Goal: Task Accomplishment & Management: Complete application form

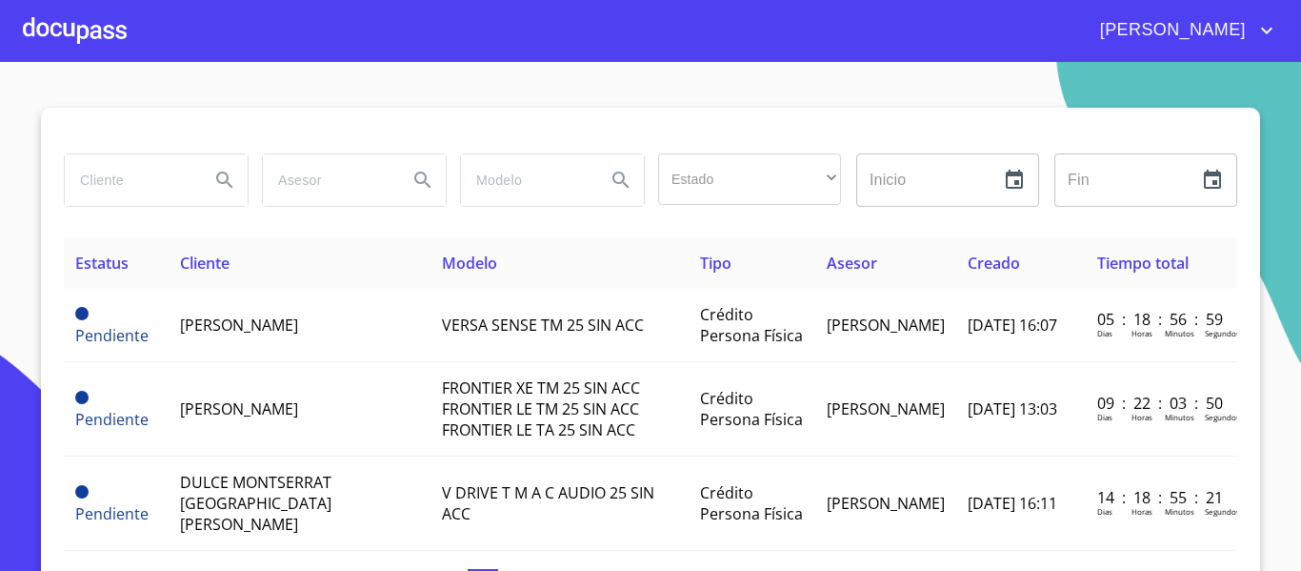
click at [140, 182] on input "search" at bounding box center [130, 179] width 130 height 51
click at [119, 38] on div at bounding box center [75, 30] width 104 height 61
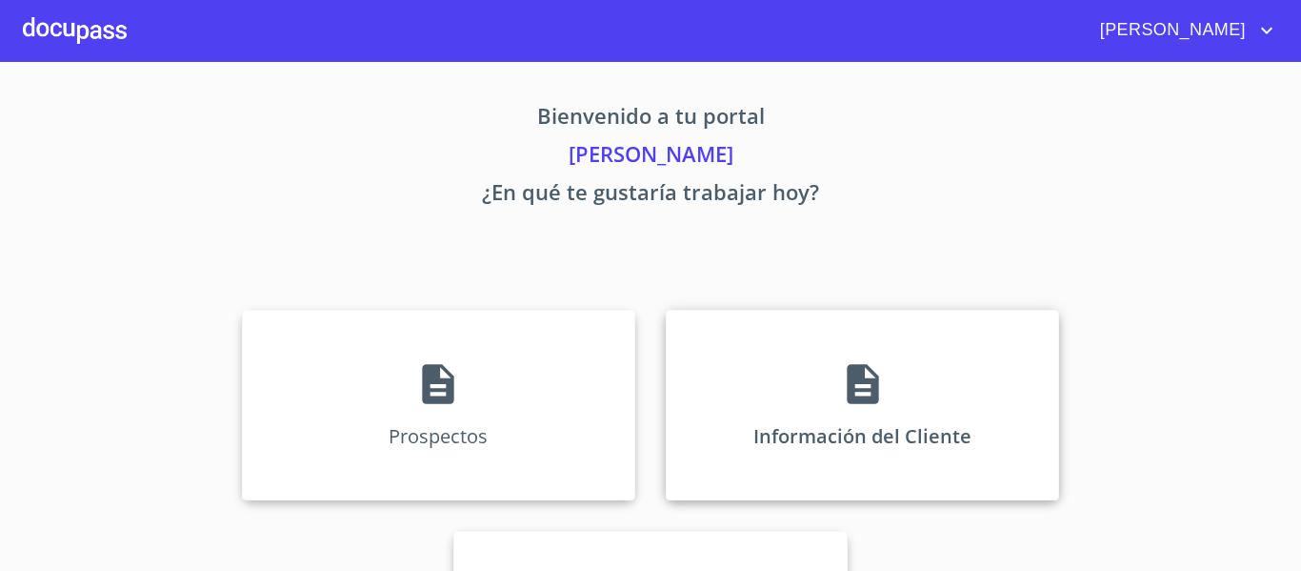
click at [831, 367] on div "Información del Cliente" at bounding box center [862, 405] width 393 height 190
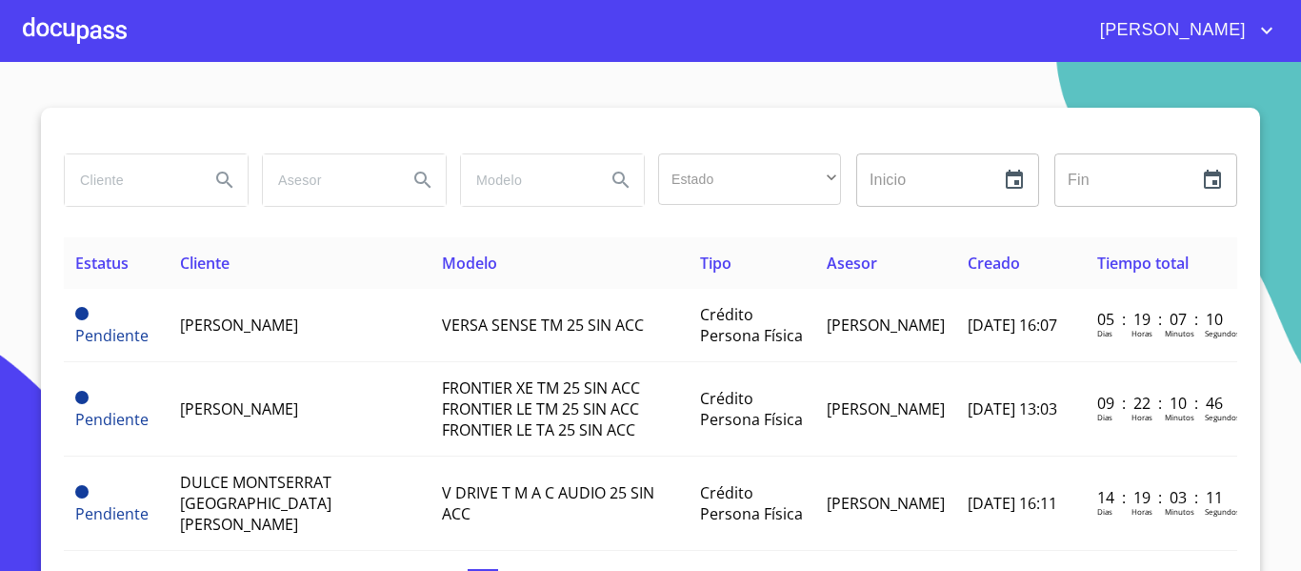
click at [118, 190] on input "search" at bounding box center [130, 179] width 130 height 51
type input "[PERSON_NAME]"
click at [193, 188] on div "[PERSON_NAME]" at bounding box center [156, 179] width 183 height 51
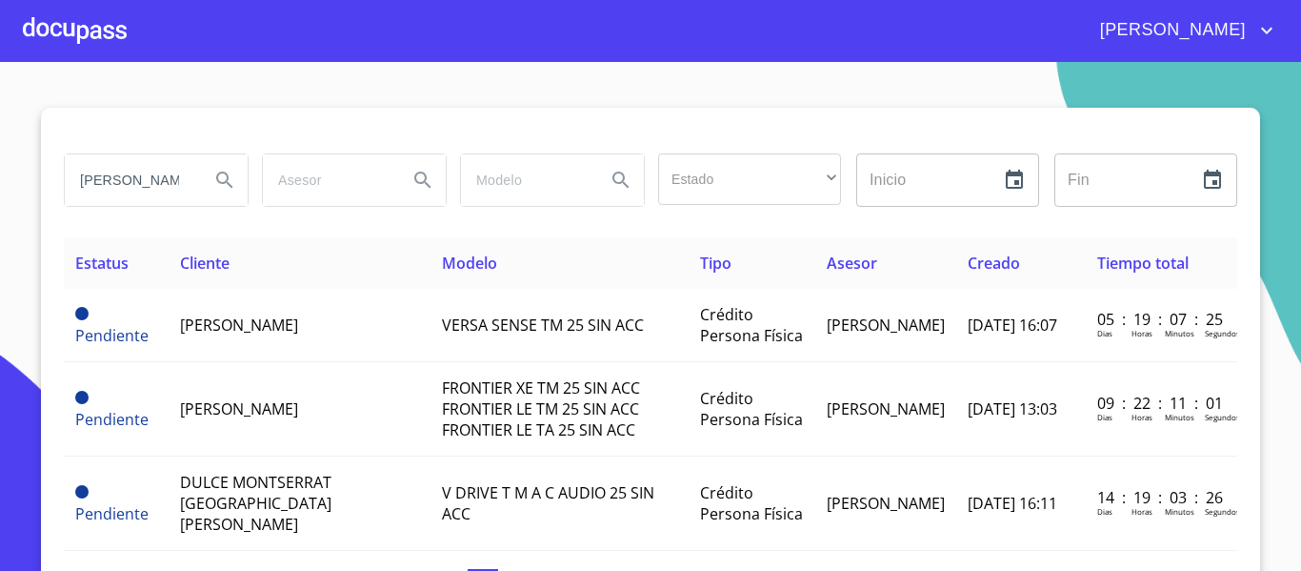
click at [217, 183] on icon "Search" at bounding box center [224, 179] width 16 height 16
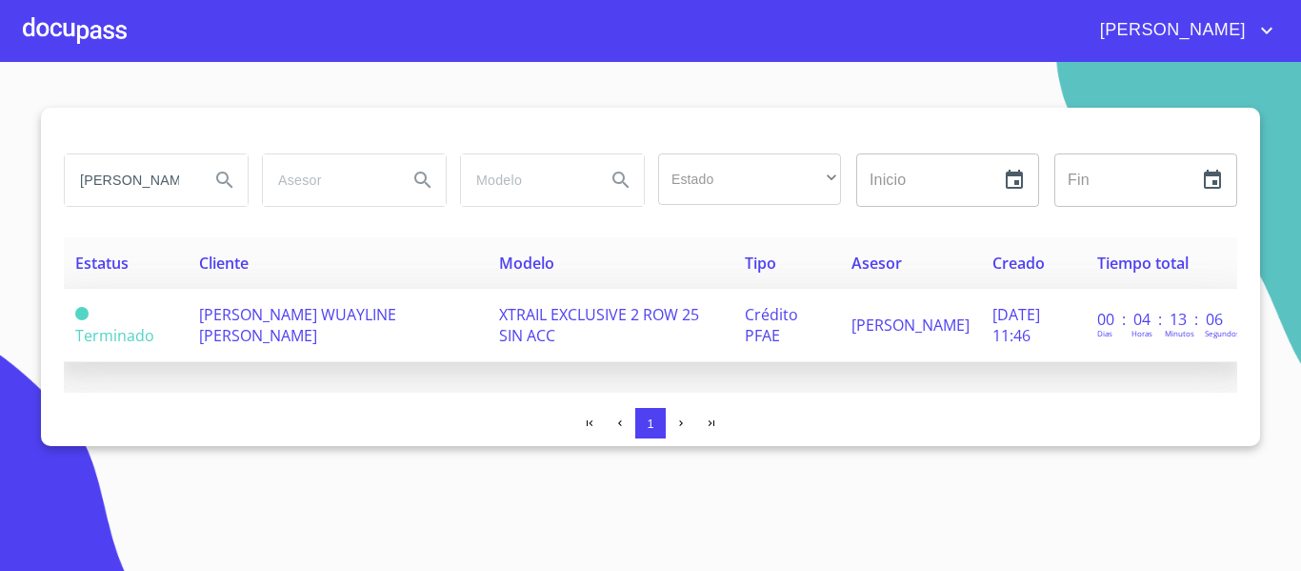
click at [256, 304] on span "[PERSON_NAME] WUAYLINE [PERSON_NAME]" at bounding box center [297, 325] width 197 height 42
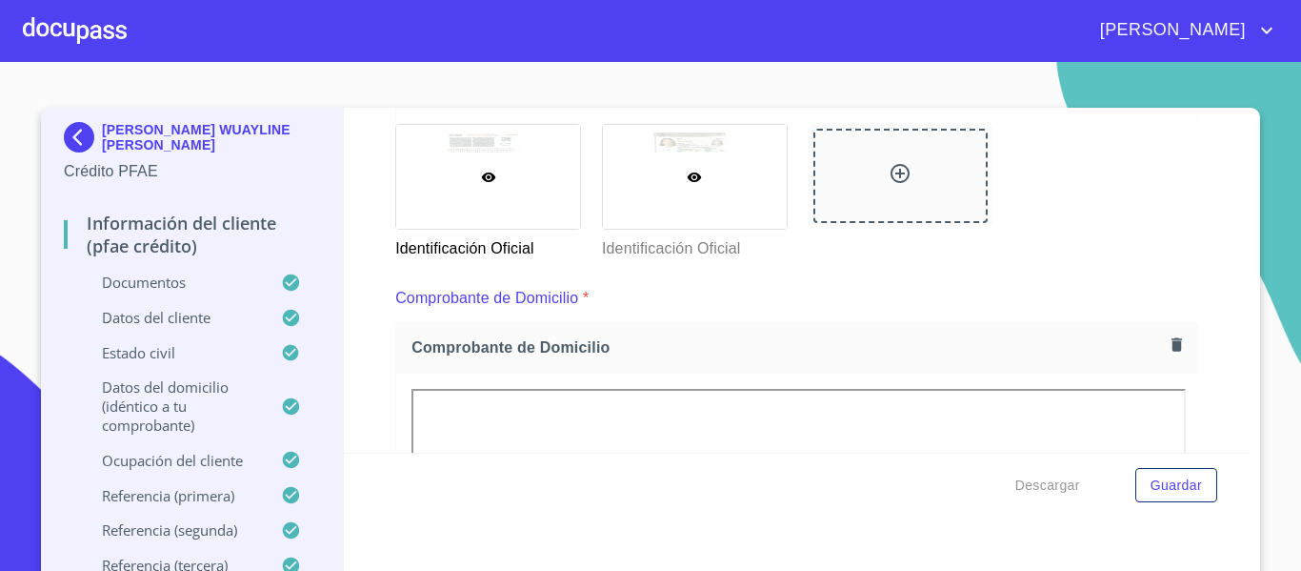
click at [649, 142] on div at bounding box center [695, 177] width 184 height 104
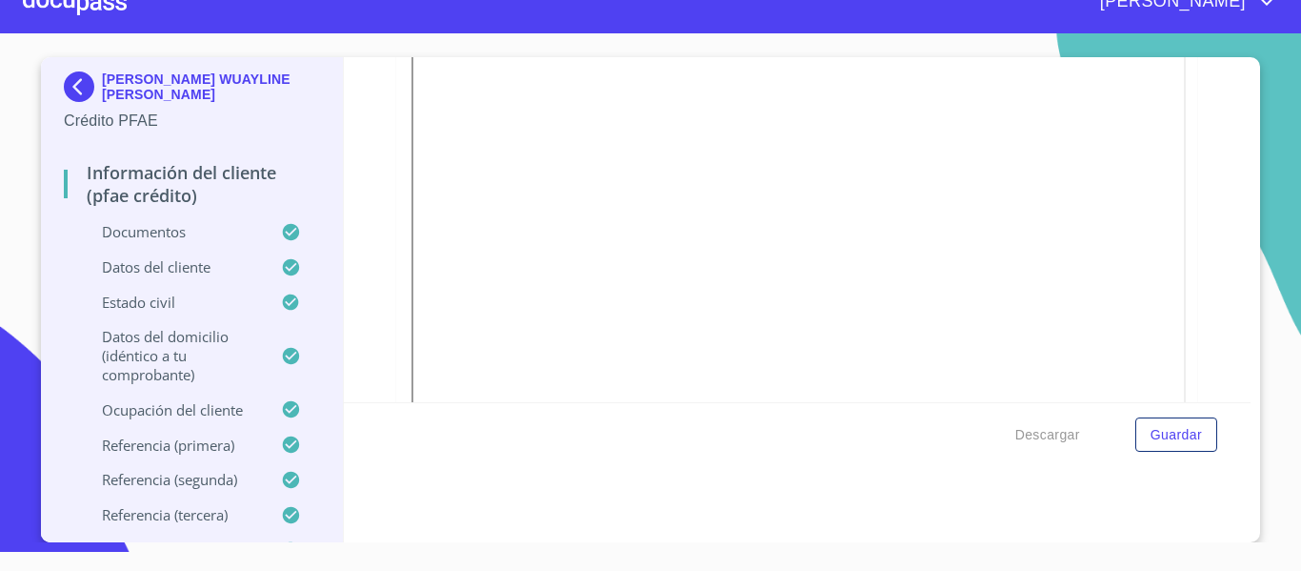
scroll to position [990, 0]
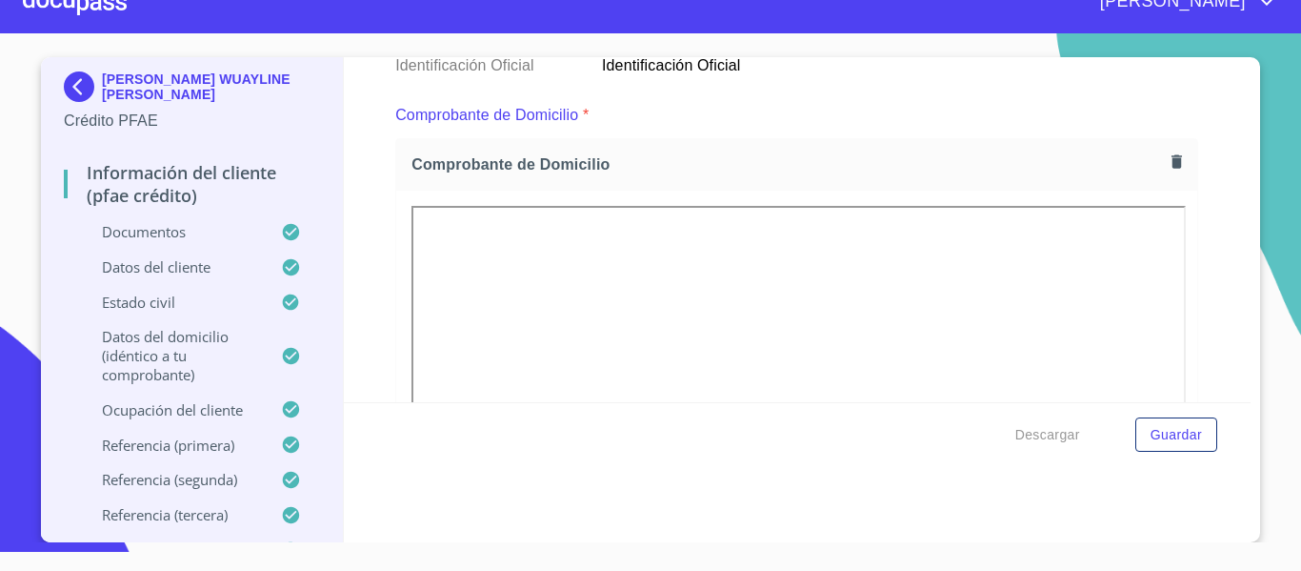
click at [116, 2] on div at bounding box center [75, 1] width 104 height 61
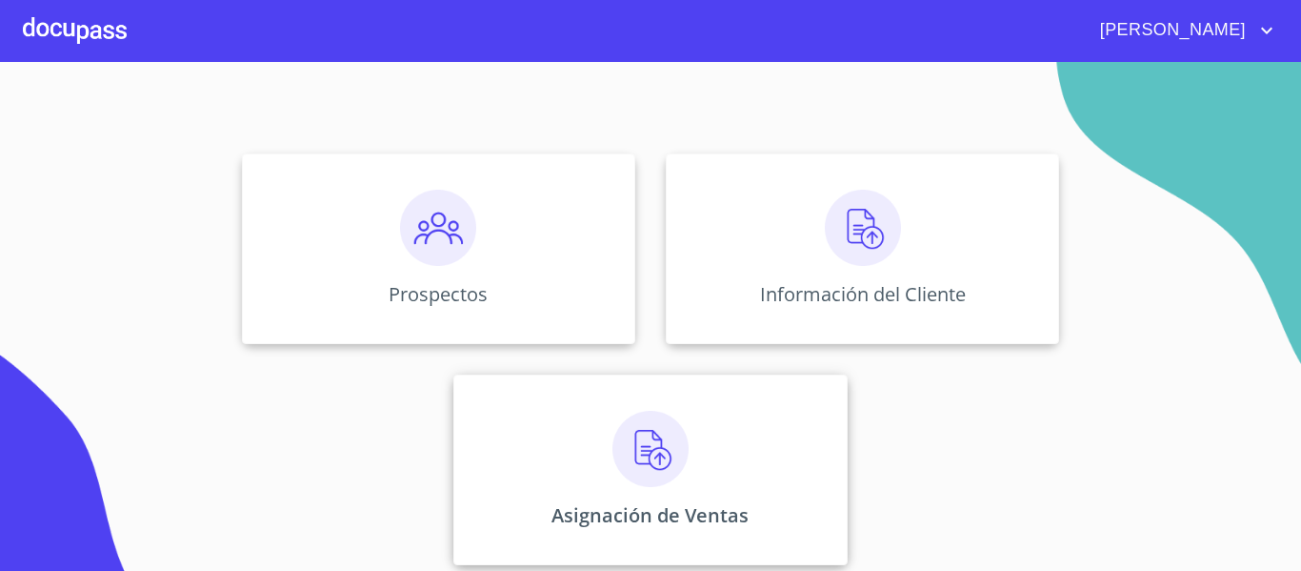
scroll to position [166, 0]
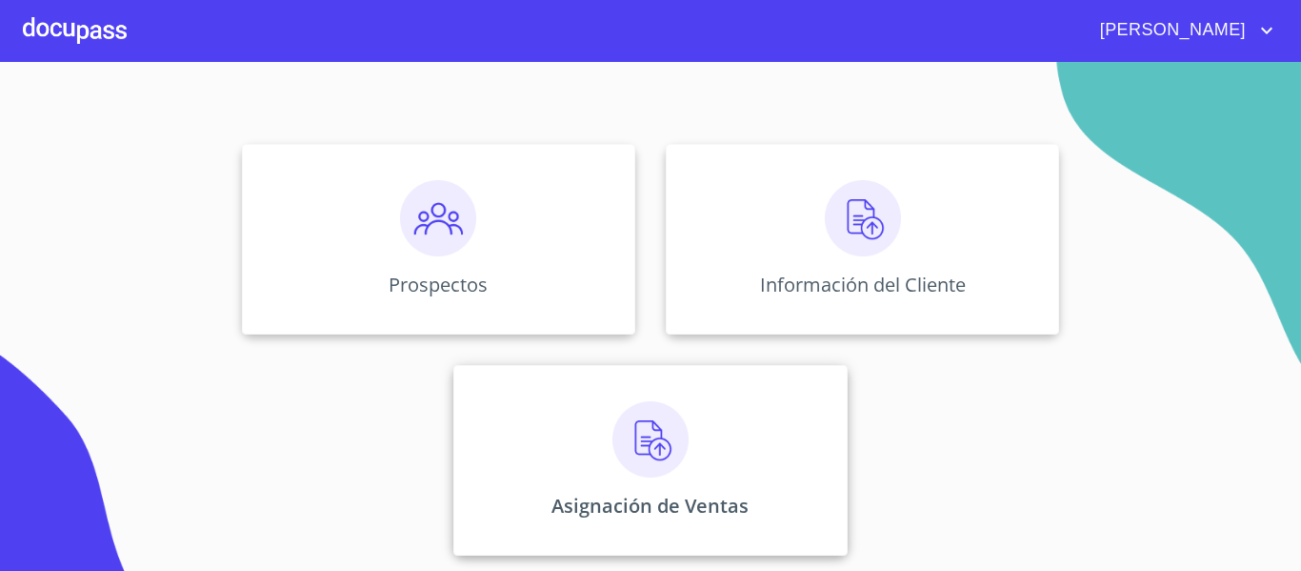
click at [638, 438] on img at bounding box center [650, 439] width 76 height 76
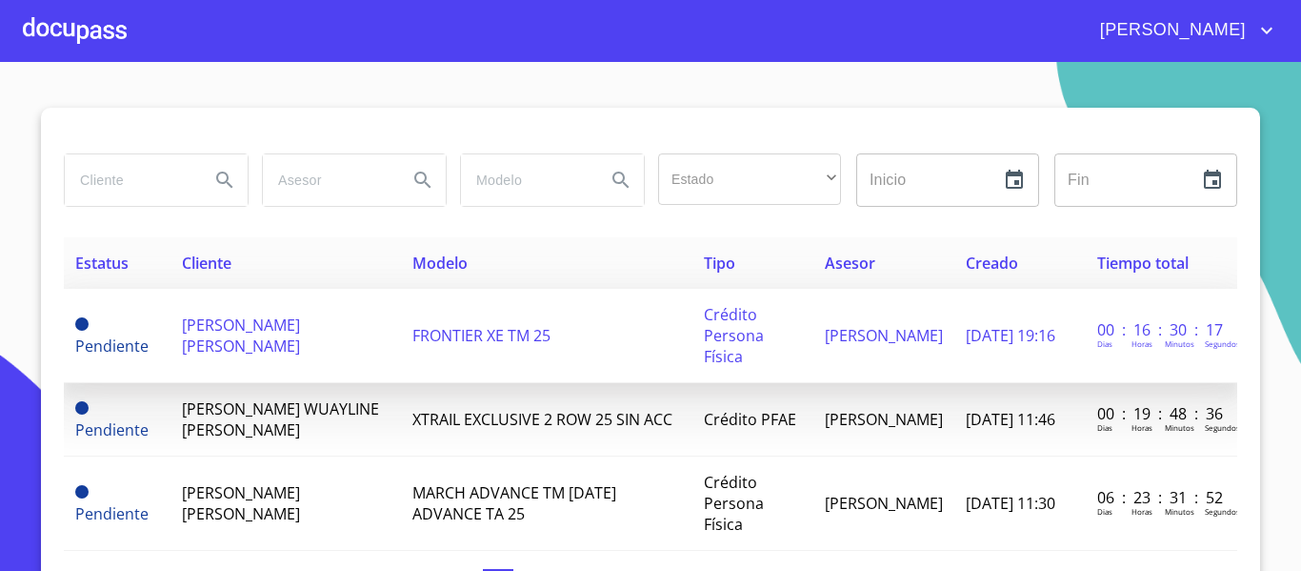
click at [289, 314] on span "[PERSON_NAME] [PERSON_NAME]" at bounding box center [241, 335] width 118 height 42
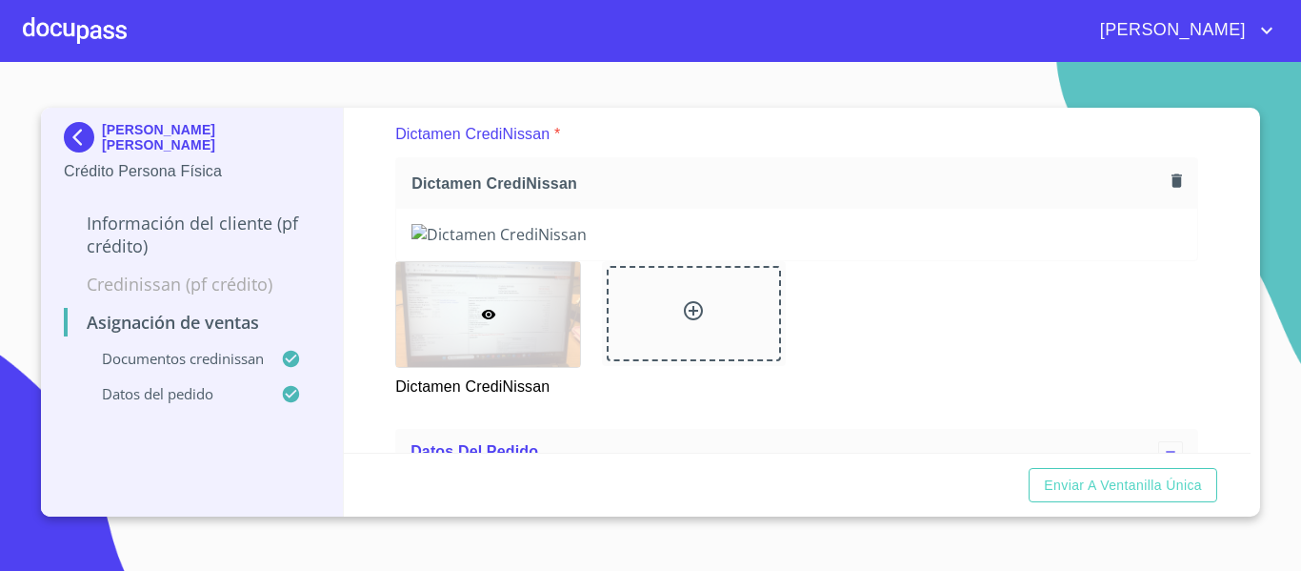
scroll to position [190, 0]
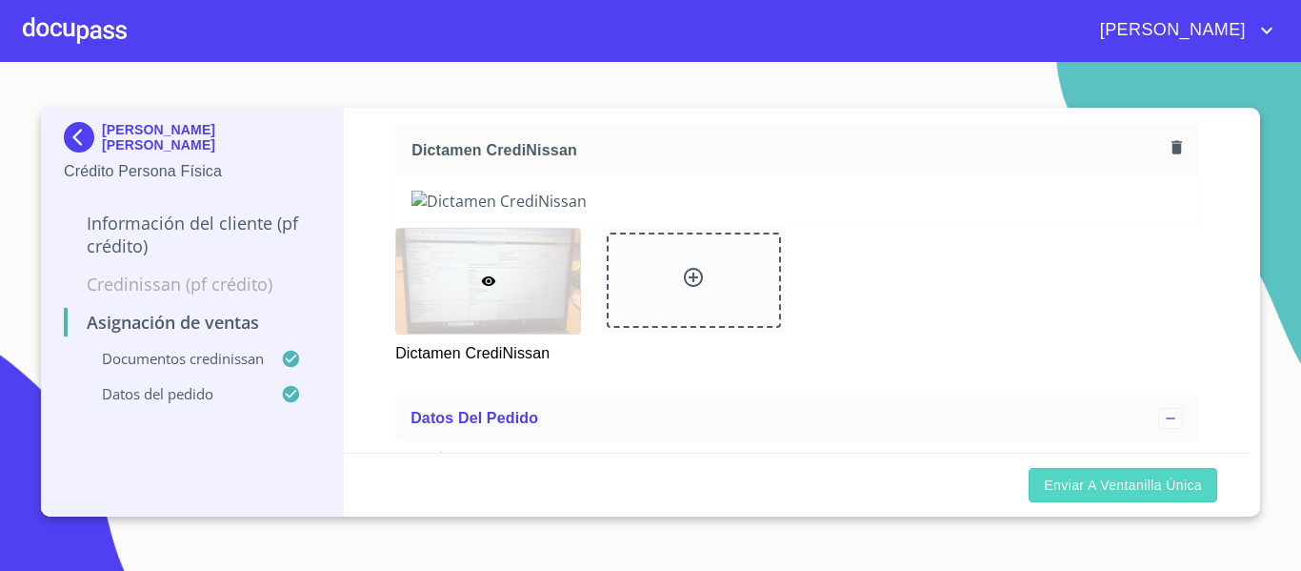
click at [1122, 477] on span "Enviar a Ventanilla única" at bounding box center [1123, 485] width 158 height 24
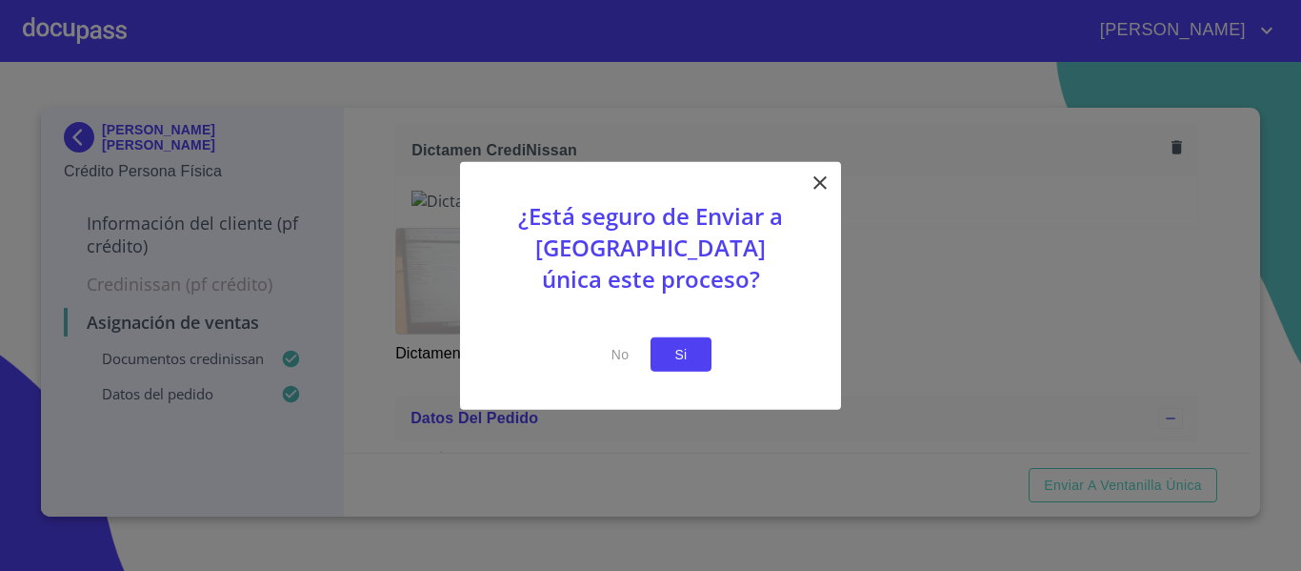
click at [673, 354] on span "Si" at bounding box center [681, 354] width 30 height 24
